Goal: Information Seeking & Learning: Find specific fact

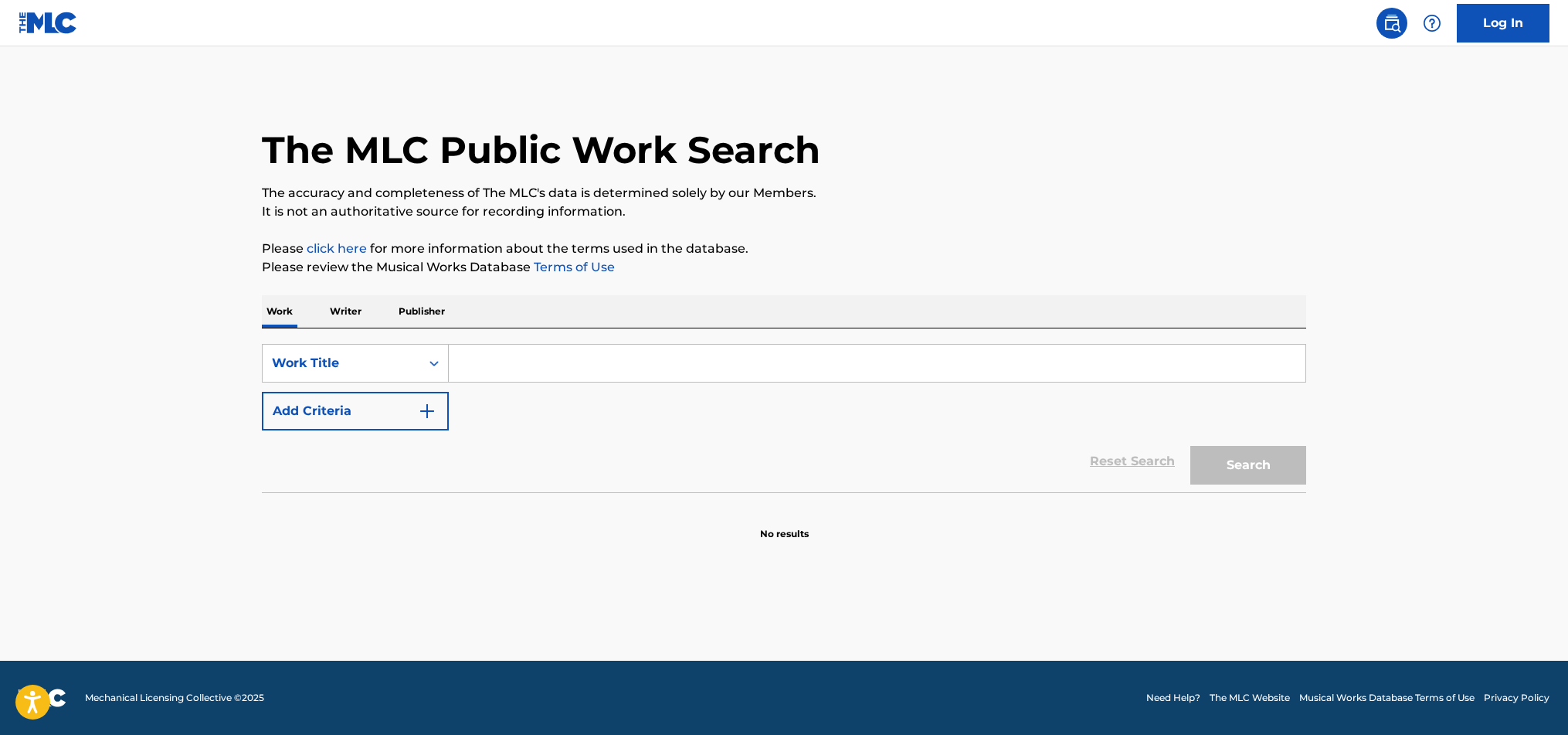
click at [476, 368] on input "Search Form" at bounding box center [876, 363] width 857 height 37
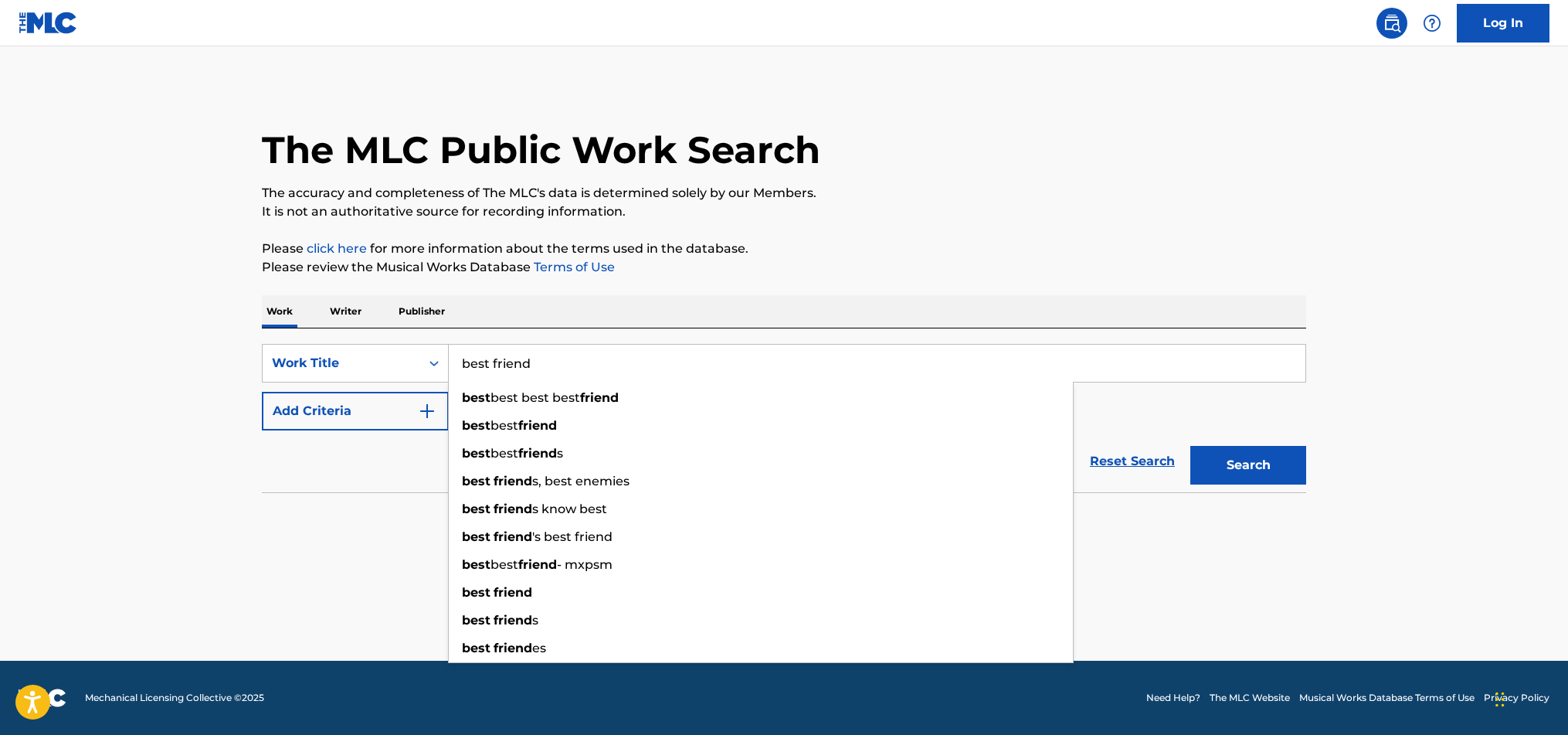
type input "best friend"
click at [432, 414] on img "Search Form" at bounding box center [427, 411] width 18 height 18
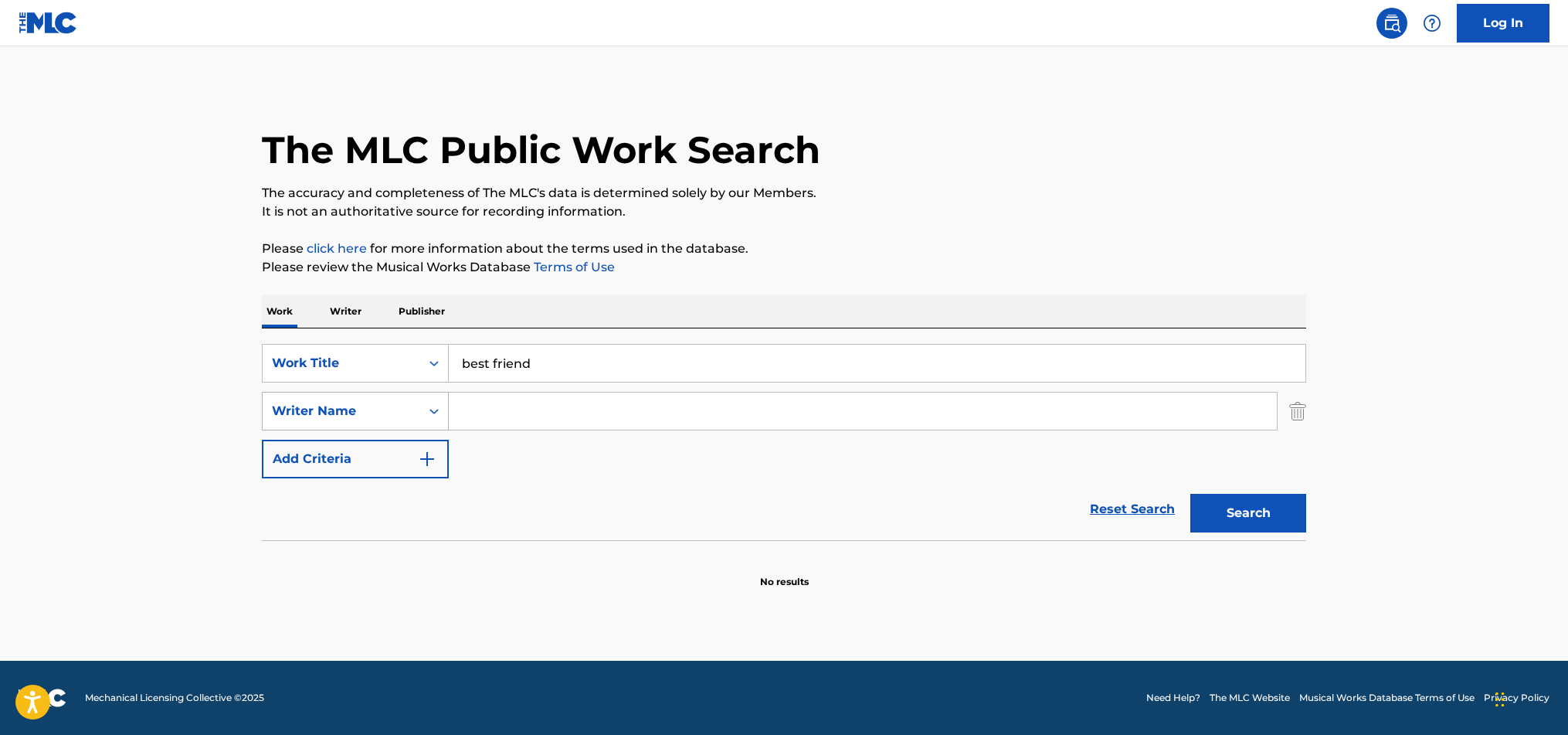
click at [437, 413] on icon "Search Form" at bounding box center [434, 411] width 15 height 15
click at [358, 456] on div "Writer IPI" at bounding box center [354, 449] width 185 height 39
click at [476, 412] on input "Search Form" at bounding box center [862, 411] width 828 height 37
click at [1190, 494] on button "Search" at bounding box center [1248, 513] width 116 height 39
click at [1232, 505] on button "Search" at bounding box center [1248, 513] width 116 height 39
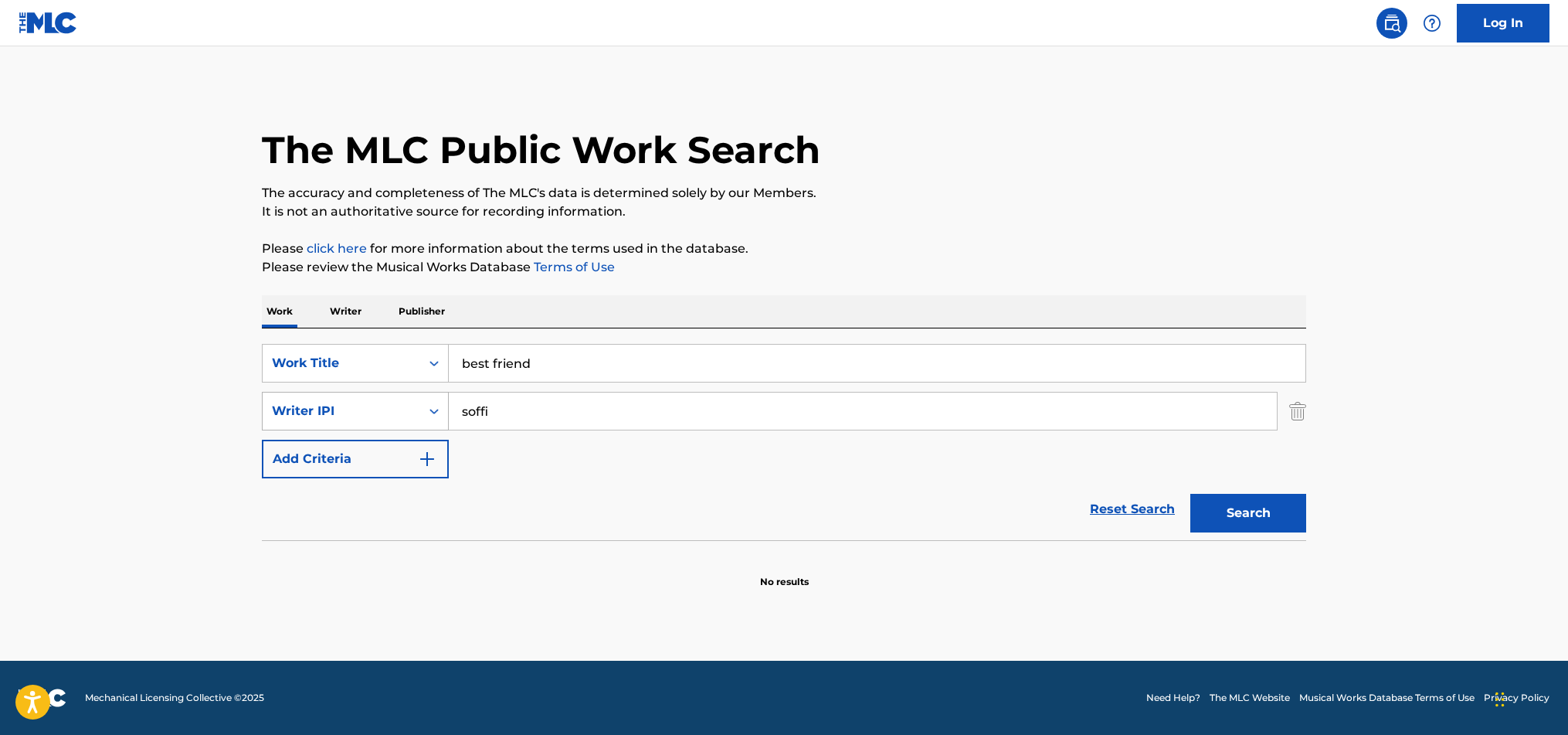
click at [333, 405] on div "Writer IPI" at bounding box center [342, 411] width 139 height 18
drag, startPoint x: 502, startPoint y: 411, endPoint x: 439, endPoint y: 408, distance: 63.1
click at [448, 408] on input "soffi" at bounding box center [862, 411] width 828 height 37
type input "[PERSON_NAME]"
click at [1190, 494] on button "Search" at bounding box center [1248, 513] width 116 height 39
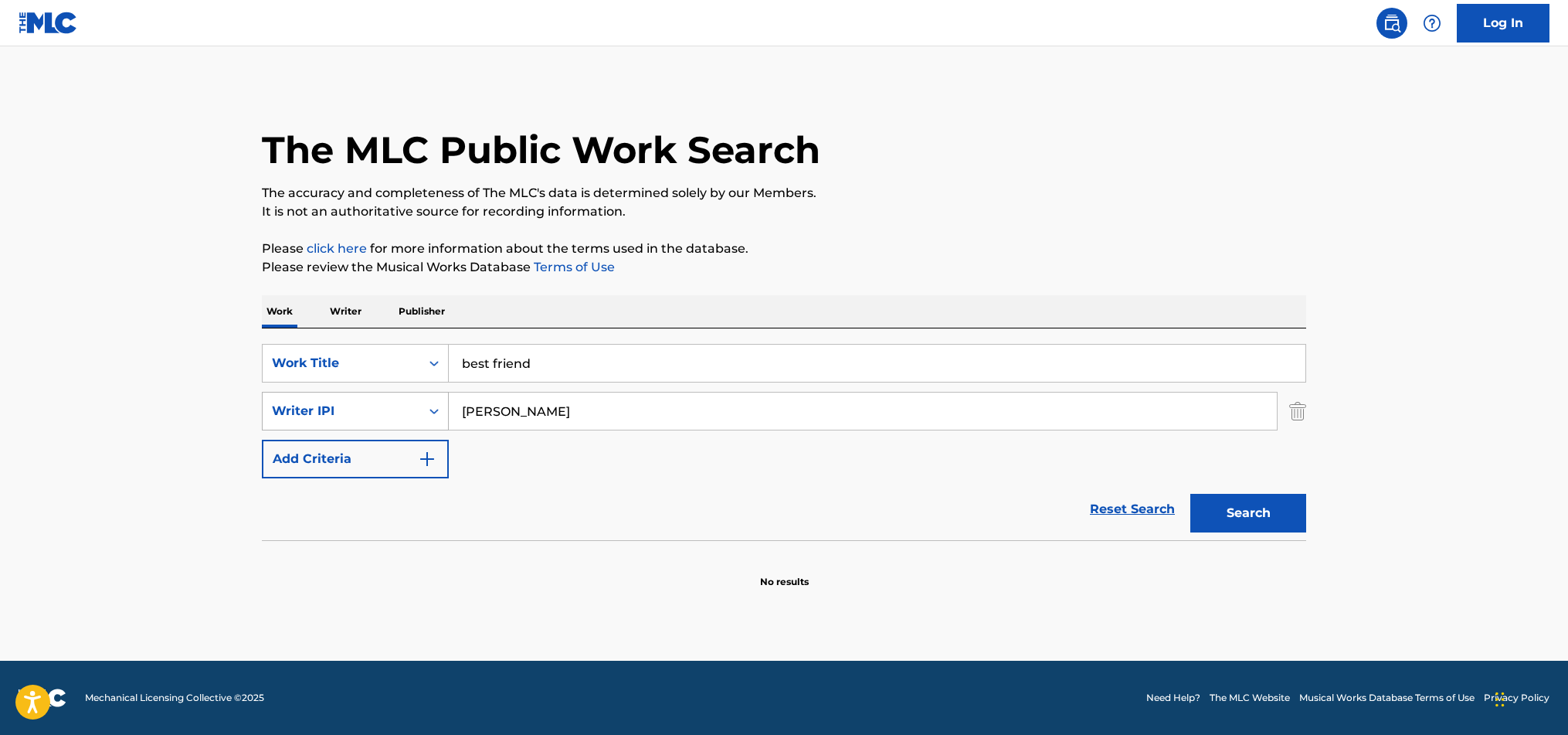
click at [437, 408] on icon "Search Form" at bounding box center [434, 411] width 15 height 15
click at [429, 444] on div "Writer Name" at bounding box center [354, 449] width 185 height 39
click at [557, 405] on input "Search Form" at bounding box center [862, 411] width 828 height 37
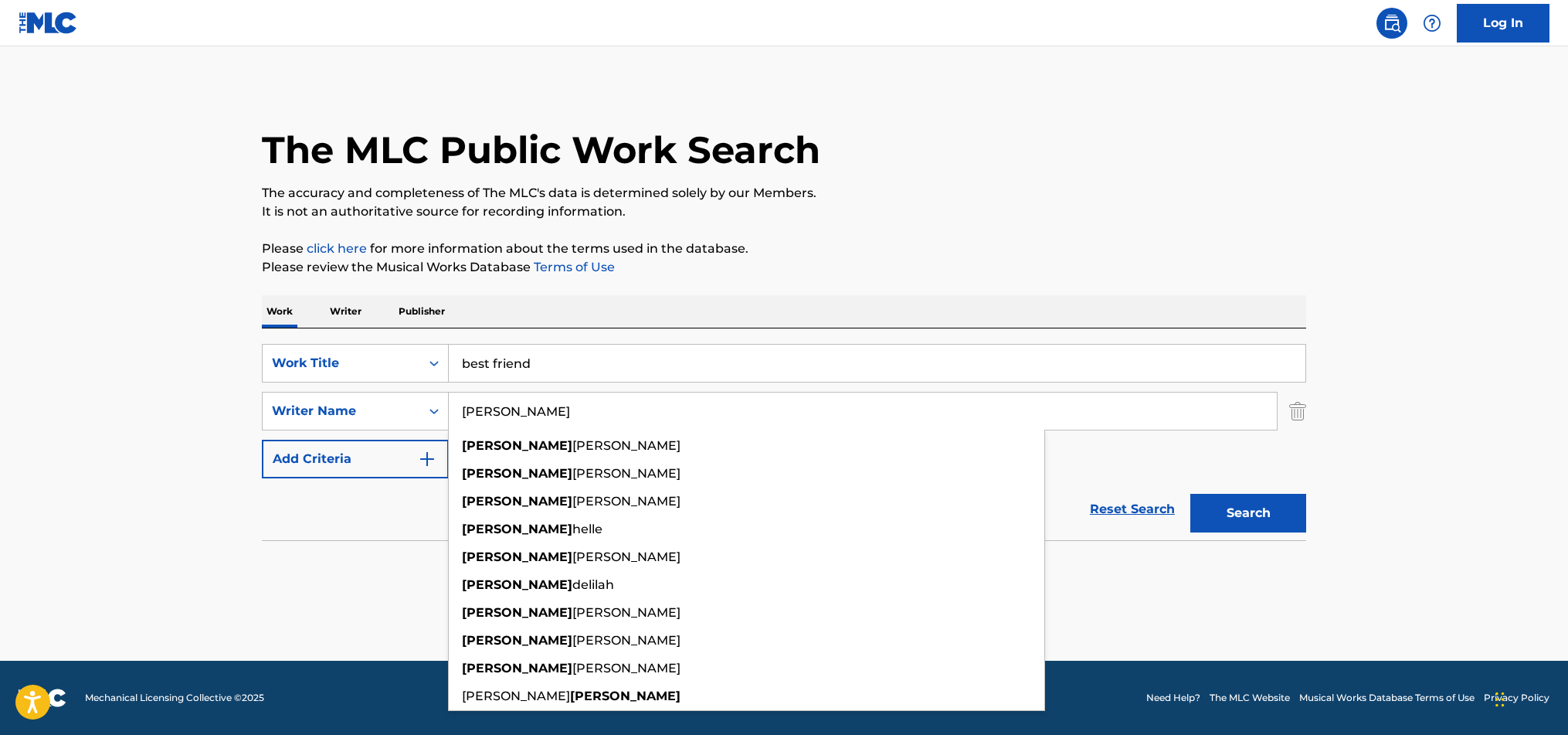
type input "[PERSON_NAME]"
click at [1190, 494] on button "Search" at bounding box center [1248, 513] width 116 height 39
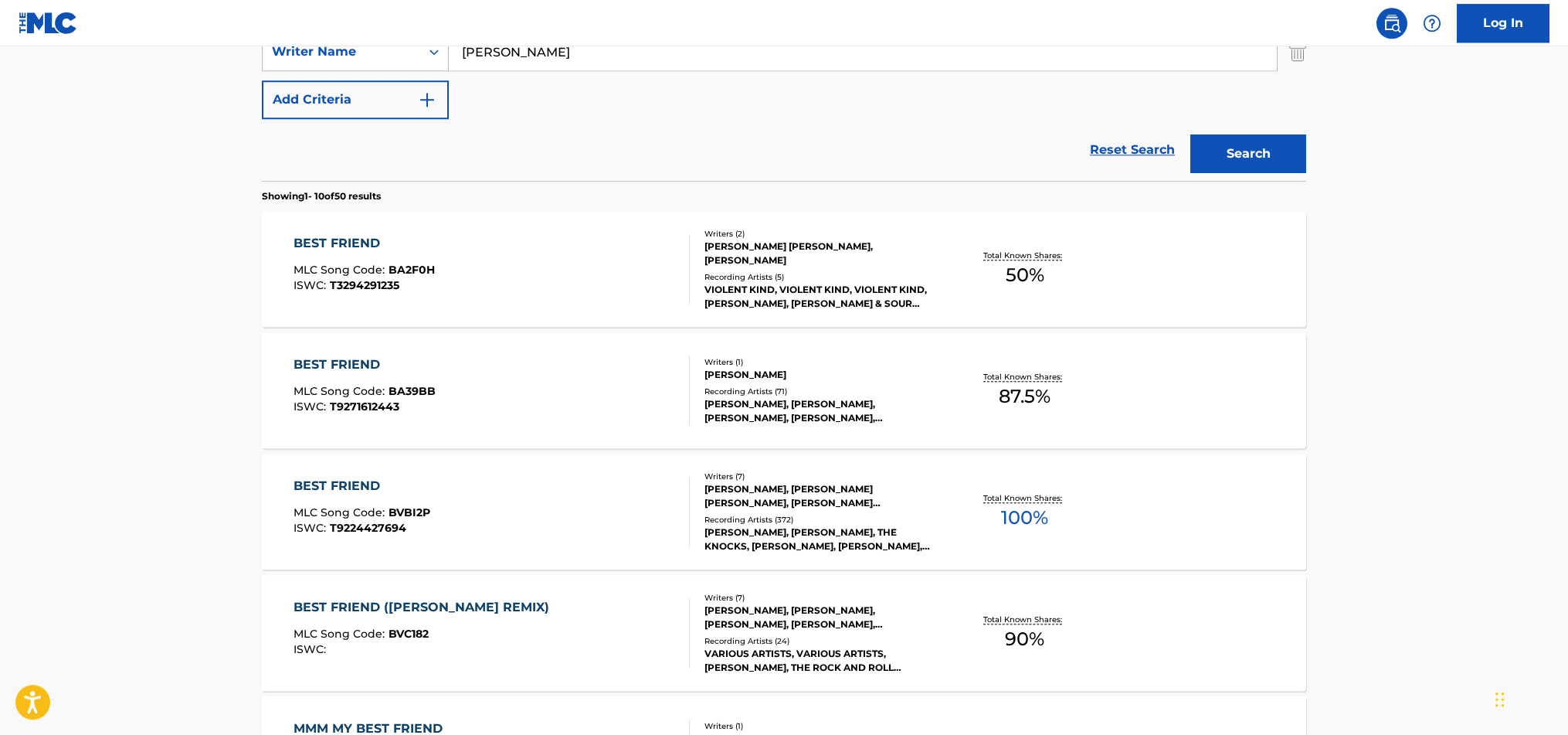
scroll to position [396, 0]
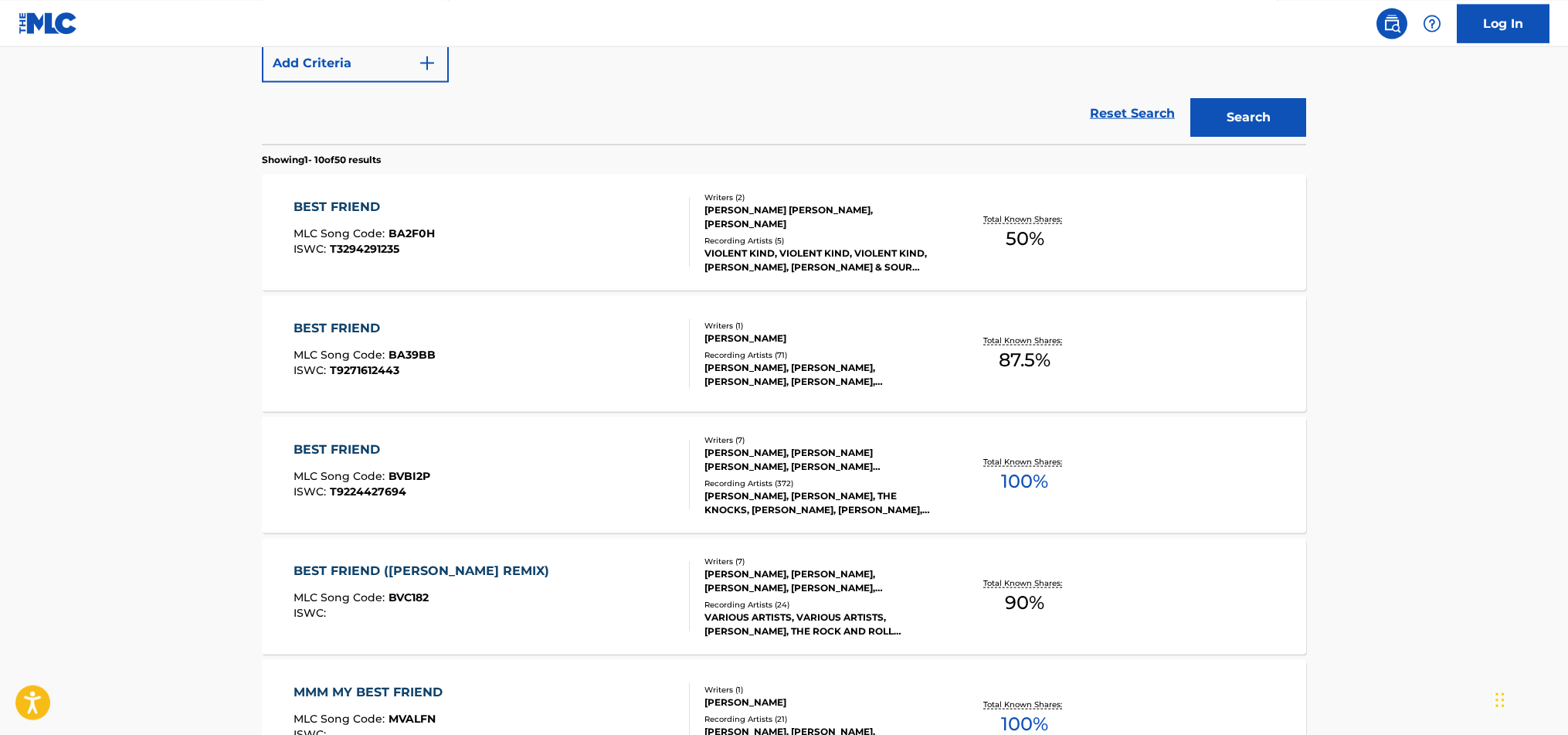
click at [919, 471] on div "[PERSON_NAME], [PERSON_NAME] [PERSON_NAME], [PERSON_NAME] [PERSON_NAME], [PERSO…" at bounding box center [820, 458] width 233 height 28
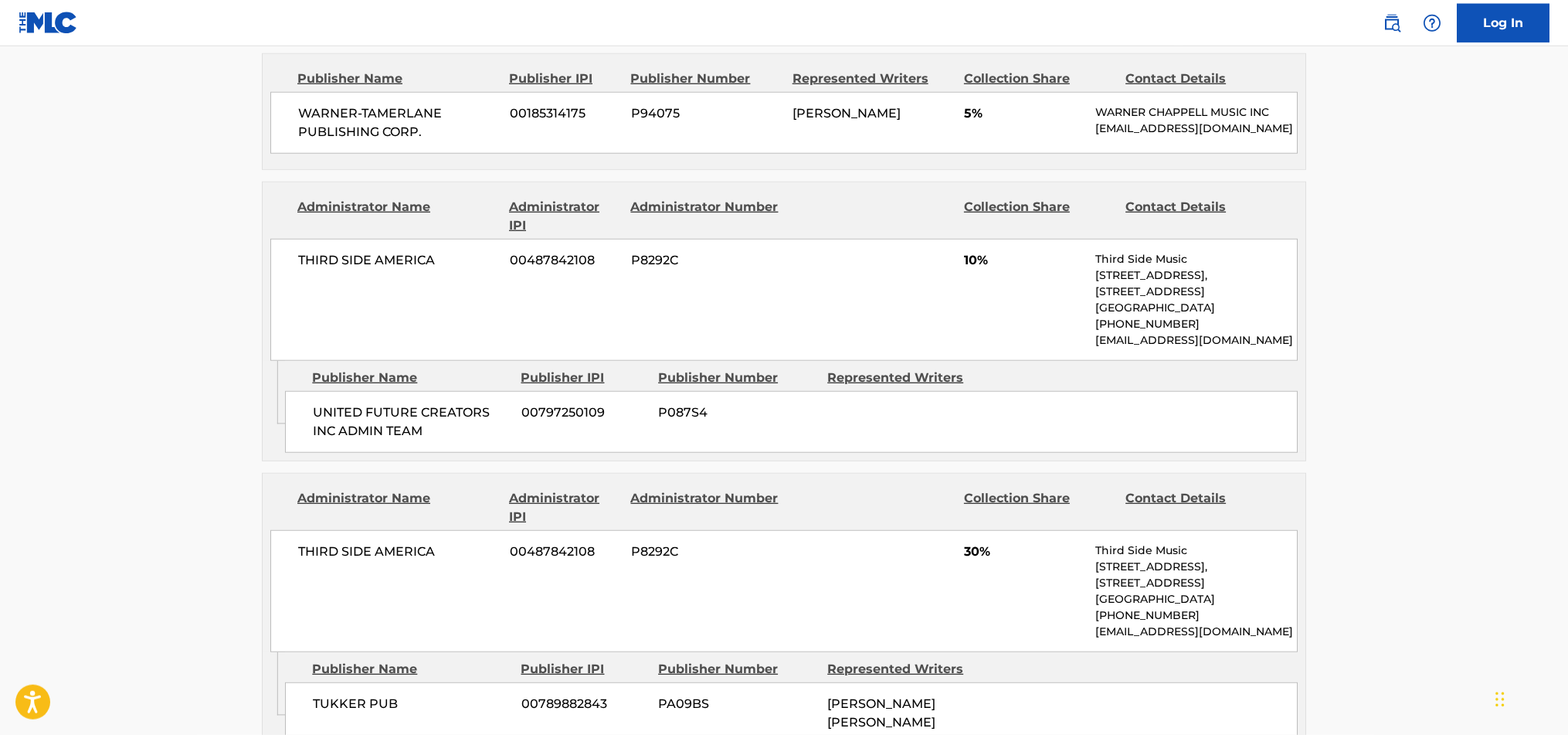
scroll to position [1480, 0]
